Goal: Task Accomplishment & Management: Manage account settings

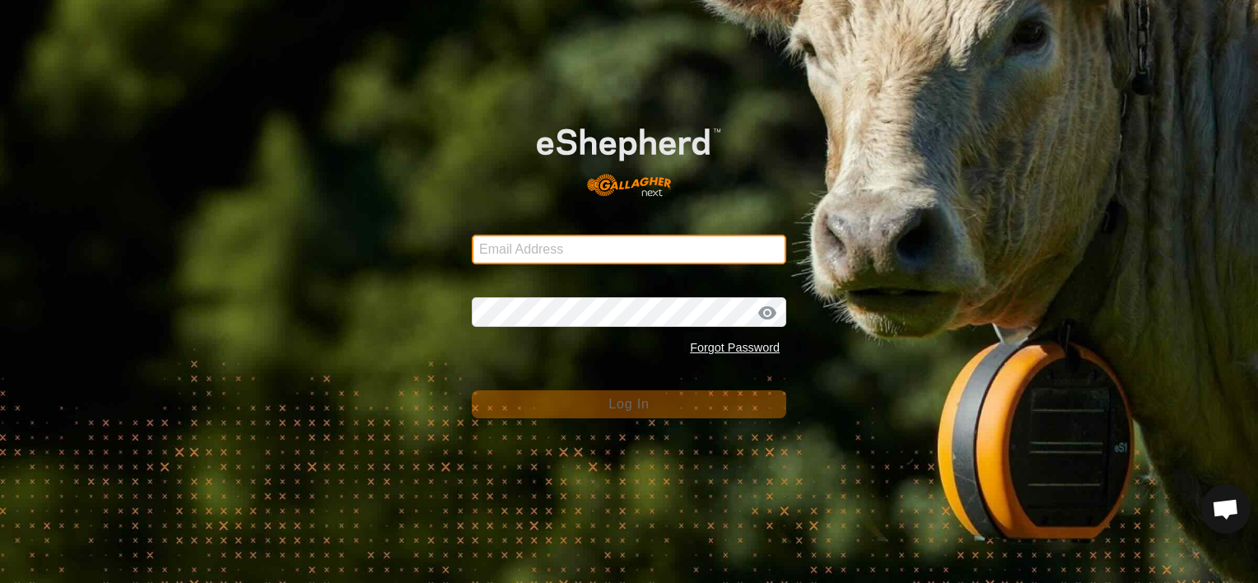
type input "[EMAIL_ADDRESS][DOMAIN_NAME]"
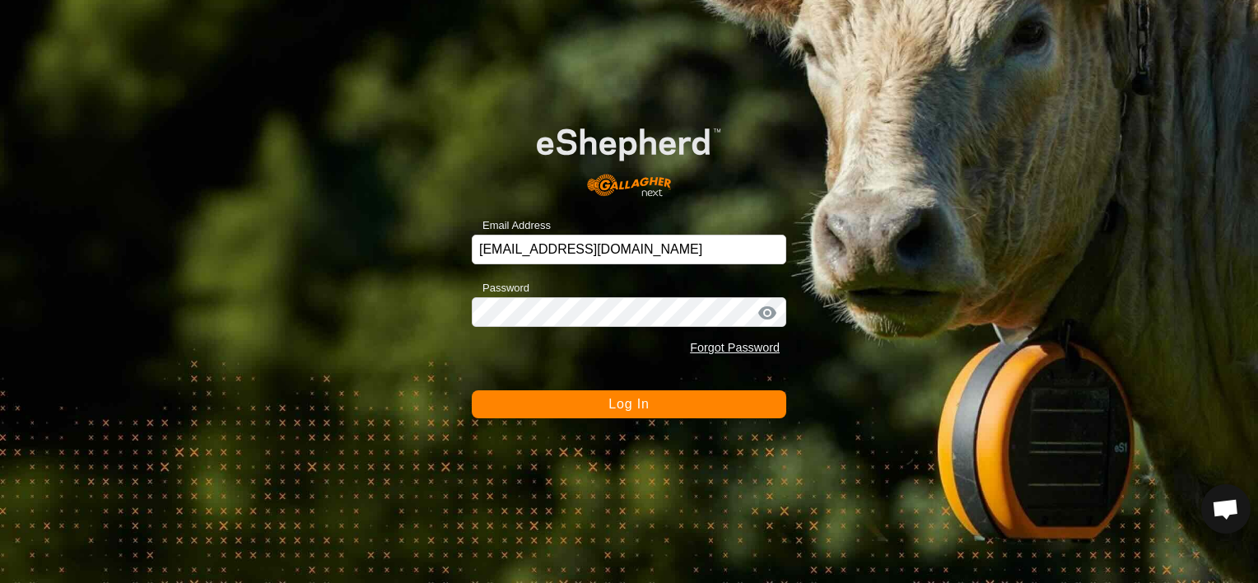
click at [617, 404] on span "Log In" at bounding box center [628, 404] width 40 height 14
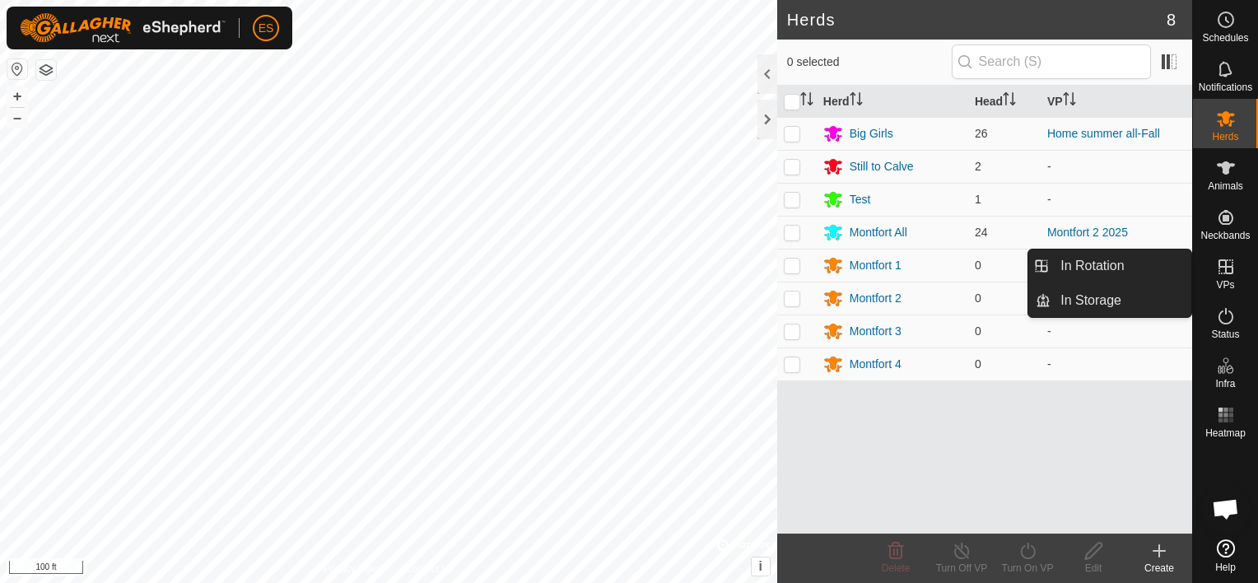
click at [1221, 267] on icon at bounding box center [1225, 266] width 15 height 15
click at [1165, 268] on link "In Rotation" at bounding box center [1120, 265] width 141 height 33
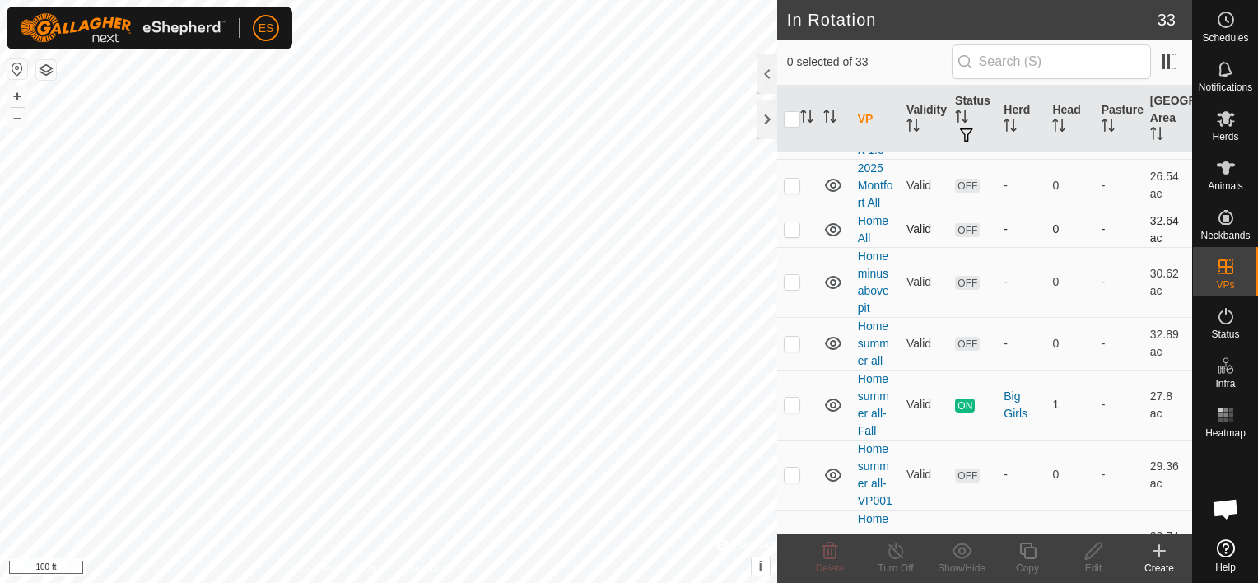
scroll to position [82, 0]
click at [797, 186] on p-checkbox at bounding box center [792, 181] width 16 height 13
checkbox input "false"
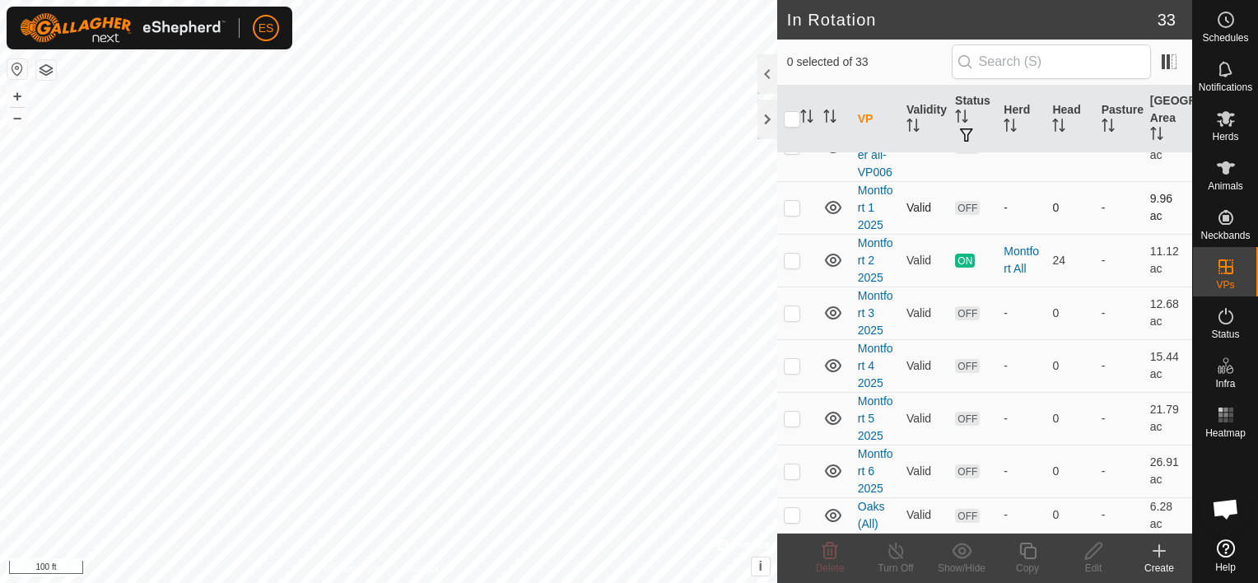
scroll to position [761, 0]
click at [797, 316] on p-checkbox at bounding box center [792, 309] width 16 height 13
checkbox input "false"
click at [787, 369] on p-checkbox at bounding box center [792, 362] width 16 height 13
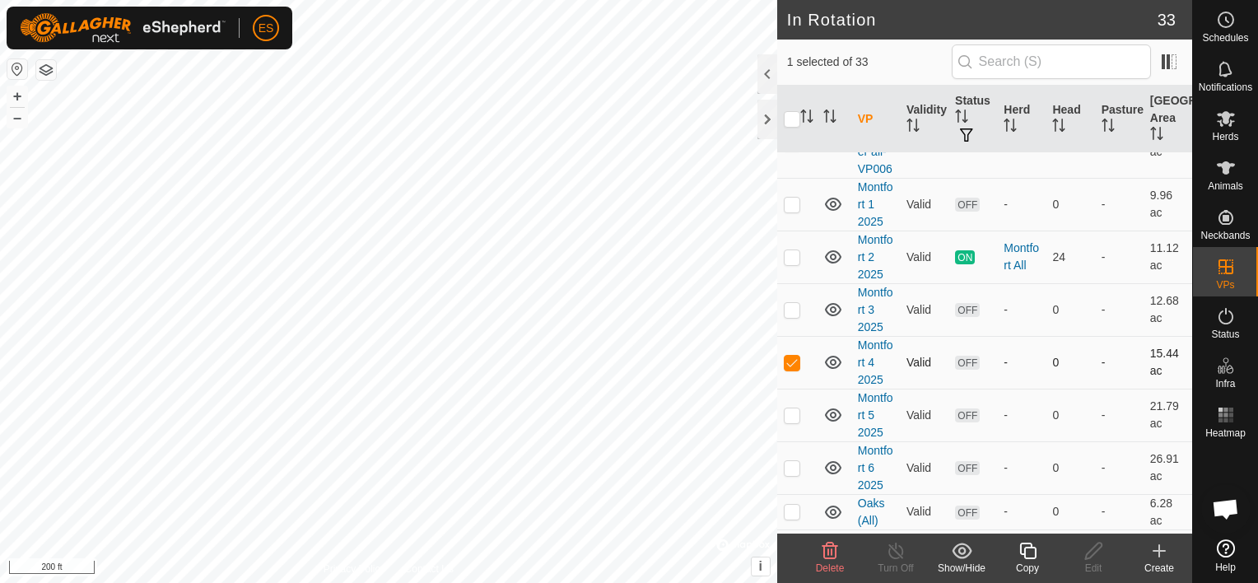
click at [798, 369] on p-checkbox at bounding box center [792, 362] width 16 height 13
checkbox input "false"
checkbox input "true"
click at [797, 211] on p-checkbox at bounding box center [792, 204] width 16 height 13
checkbox input "true"
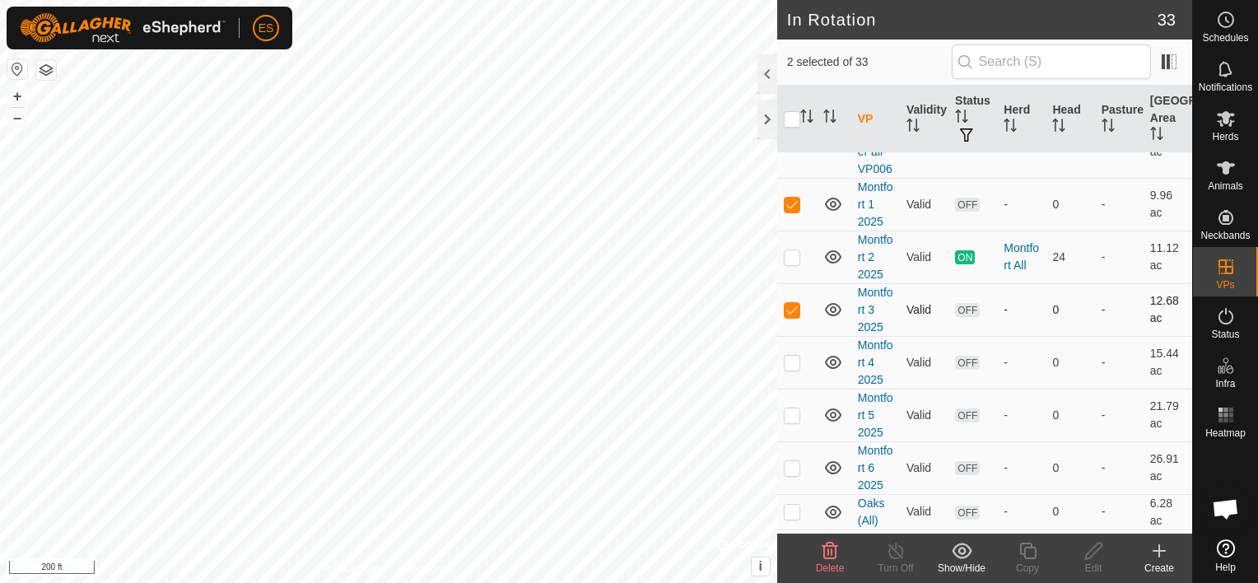
click at [798, 316] on p-checkbox at bounding box center [792, 309] width 16 height 13
checkbox input "false"
click at [787, 211] on p-checkbox at bounding box center [792, 204] width 16 height 13
checkbox input "false"
